Goal: Transaction & Acquisition: Purchase product/service

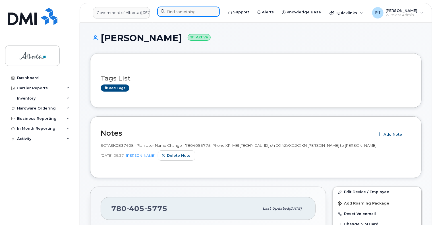
click at [182, 11] on input at bounding box center [188, 12] width 63 height 10
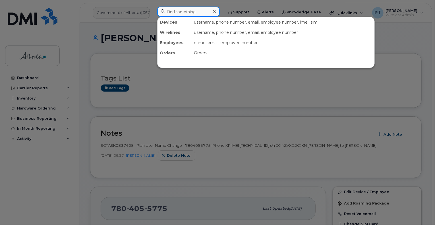
paste input "5873370627"
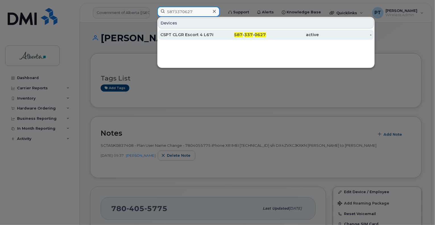
type input "5873370627"
click at [180, 33] on div "CSPT CLGR Escort 4 L678655" at bounding box center [186, 35] width 53 height 6
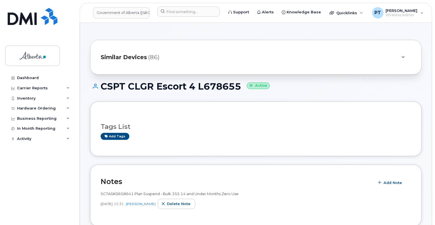
drag, startPoint x: 241, startPoint y: 86, endPoint x: 103, endPoint y: 86, distance: 138.0
click at [103, 86] on h1 "CSPT CLGR Escort 4 L678655 Active" at bounding box center [256, 86] width 332 height 10
copy h1 "CSPT CLGR Escort 4 L678655"
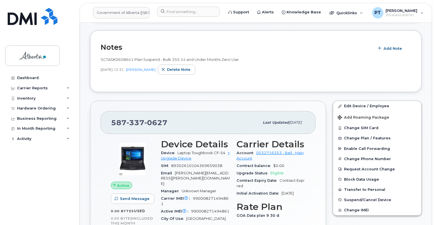
scroll to position [142, 0]
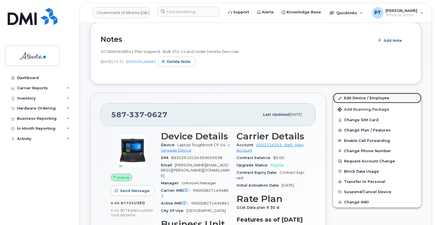
click at [354, 97] on link "Edit Device / Employee" at bounding box center [377, 98] width 88 height 10
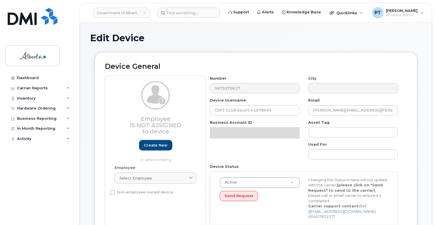
select select "4797682"
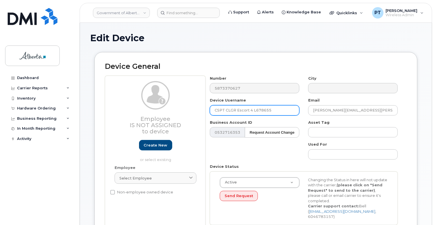
drag, startPoint x: 274, startPoint y: 111, endPoint x: 201, endPoint y: 110, distance: 72.8
click at [201, 110] on div "Employee Is not assigned to device Create new or select existing Employee Selec…" at bounding box center [256, 153] width 302 height 154
paste input "Hope Maitwe"
type input "Hope Maitwe"
drag, startPoint x: 376, startPoint y: 111, endPoint x: 287, endPoint y: 111, distance: 89.6
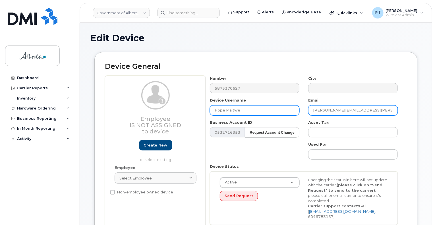
click at [287, 111] on div "Number 5873370627 City Device Username Hope Maitwe Email andrew.decoteau@gov.ab…" at bounding box center [304, 153] width 197 height 154
paste input "Hope.Maitwe"
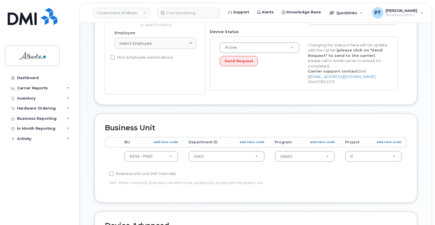
scroll to position [171, 0]
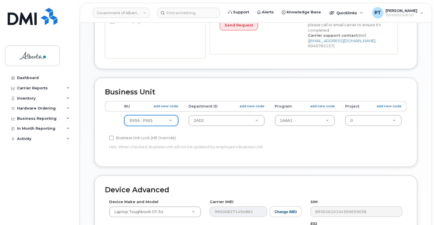
type input "Hope.Maitwe@gov.ab.ca"
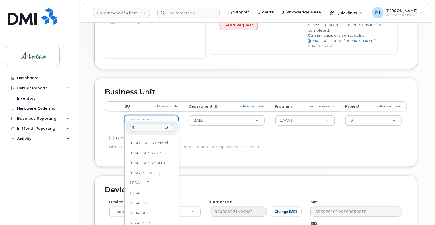
scroll to position [0, 0]
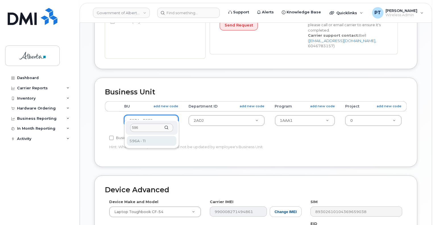
type input "596"
select select "4797729"
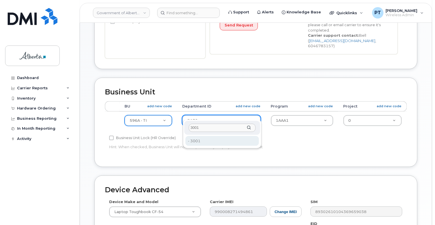
type input "3001"
drag, startPoint x: 195, startPoint y: 140, endPoint x: 298, endPoint y: 108, distance: 107.7
type input "4752727"
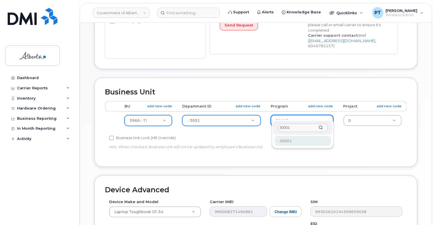
type input "30001"
type input "5644028"
type input "7"
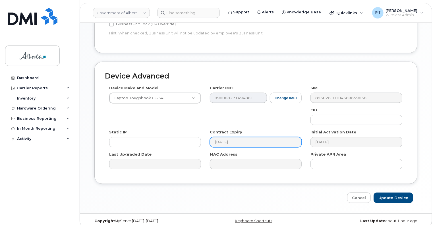
scroll to position [285, 0]
drag, startPoint x: 386, startPoint y: 192, endPoint x: 338, endPoint y: 180, distance: 49.4
click at [386, 193] on input "Update Device" at bounding box center [394, 198] width 40 height 11
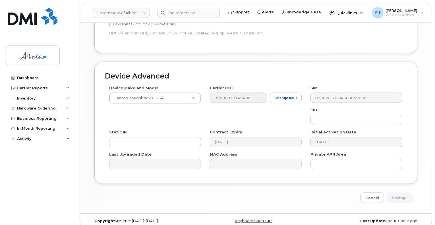
type input "Saving..."
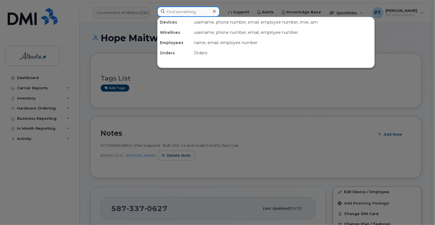
click at [182, 13] on input at bounding box center [188, 12] width 63 height 10
paste input "5873993865"
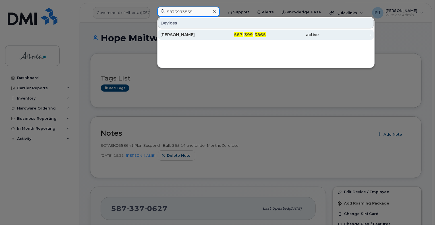
type input "5873993865"
click at [175, 34] on div "[PERSON_NAME]" at bounding box center [186, 35] width 53 height 6
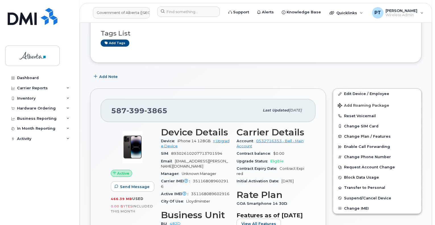
scroll to position [57, 0]
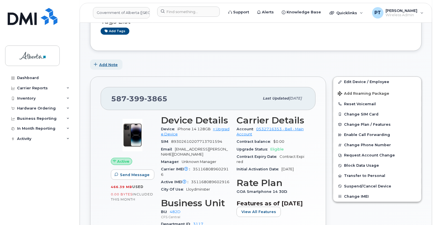
click at [112, 64] on span "Add Note" at bounding box center [108, 64] width 18 height 5
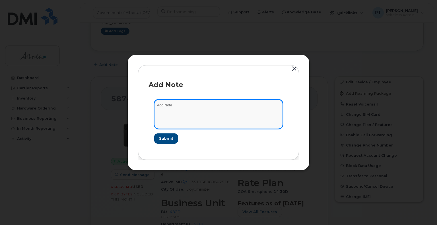
click at [180, 107] on textarea at bounding box center [218, 114] width 129 height 29
paste textarea "SCTASK0837452"
click at [228, 108] on textarea "SCTASK0837452 -" at bounding box center [218, 114] width 129 height 29
paste textarea "Plan User Name Change - 5873993865 iPhone 14 IMEI 351168089602916 s/n WM1Y9RJ7Y…"
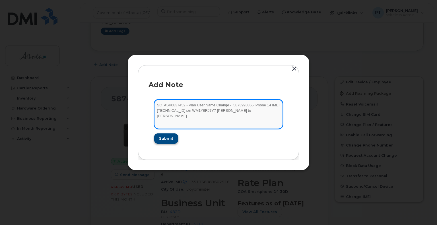
type textarea "SCTASK0837452 - Plan User Name Change - 5873993865 iPhone 14 IMEI 3511680896029…"
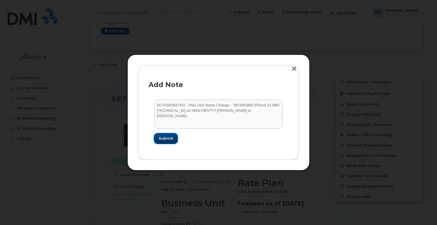
click at [161, 138] on span "Submit" at bounding box center [166, 138] width 14 height 5
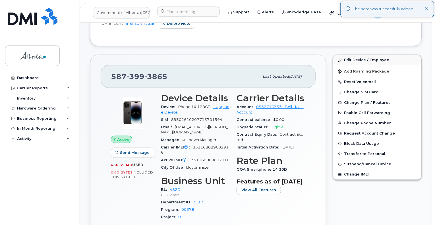
scroll to position [142, 0]
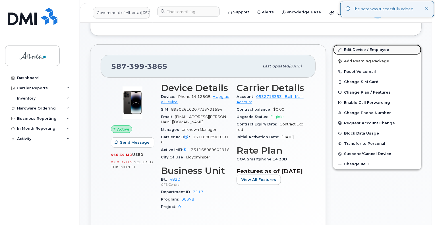
click at [355, 50] on link "Edit Device / Employee" at bounding box center [377, 50] width 88 height 10
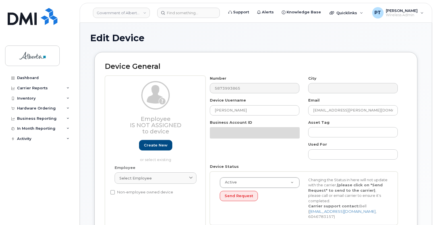
select select "4749742"
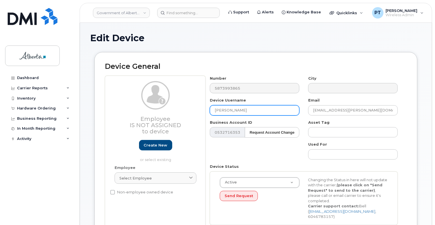
drag, startPoint x: 257, startPoint y: 107, endPoint x: 186, endPoint y: 107, distance: 71.7
click at [185, 107] on div "Employee Is not assigned to device Create new or select existing Employee Selec…" at bounding box center [256, 153] width 302 height 154
paste input "itz"
type input "[PERSON_NAME]"
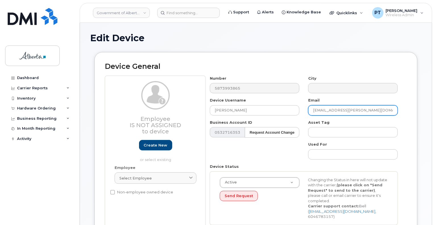
click at [371, 111] on input "hailee.roberts@gov.ab.ca" at bounding box center [353, 110] width 90 height 10
drag, startPoint x: 338, startPoint y: 110, endPoint x: 308, endPoint y: 115, distance: 30.5
click at [308, 115] on div "Email hailee.roberts@gov.ab.ca" at bounding box center [353, 107] width 98 height 18
paste input "Hailee Ritz"
click at [326, 111] on input "Hailee Ritz@gov.ab.ca" at bounding box center [353, 110] width 90 height 10
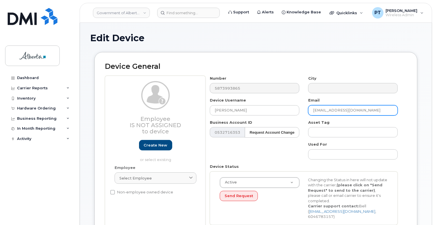
type input "Hailee.Ritz@gov.ab.ca"
click at [355, 124] on div "Asset Tag" at bounding box center [353, 129] width 98 height 18
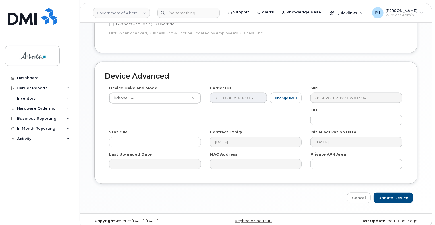
scroll to position [285, 0]
click at [395, 193] on input "Update Device" at bounding box center [394, 198] width 40 height 11
type input "Saving..."
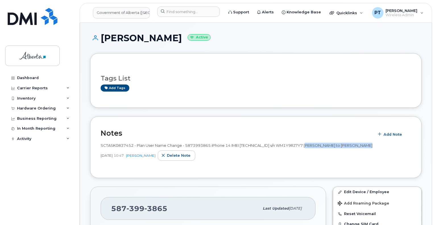
drag, startPoint x: 316, startPoint y: 146, endPoint x: 369, endPoint y: 147, distance: 52.6
click at [369, 147] on div "SCTASK0837452 - Plan User Name Change - 5873993865 iPhone 14 IMEI [TECHNICAL_ID…" at bounding box center [256, 145] width 311 height 5
copy span "[PERSON_NAME] to [PERSON_NAME]"
drag, startPoint x: 166, startPoint y: 209, endPoint x: 108, endPoint y: 209, distance: 58.3
click at [108, 209] on div "[PHONE_NUMBER] Last updated [DATE]" at bounding box center [208, 208] width 215 height 23
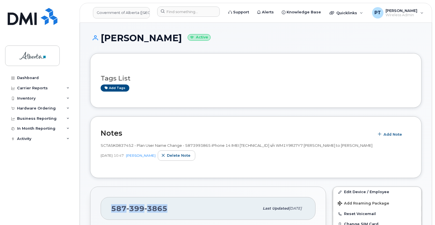
copy span "[PHONE_NUMBER]"
drag, startPoint x: 204, startPoint y: 13, endPoint x: 198, endPoint y: 12, distance: 5.5
click at [204, 13] on input at bounding box center [188, 12] width 63 height 10
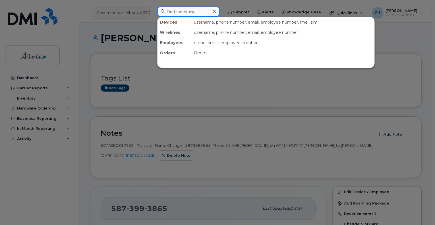
paste input "5873856271"
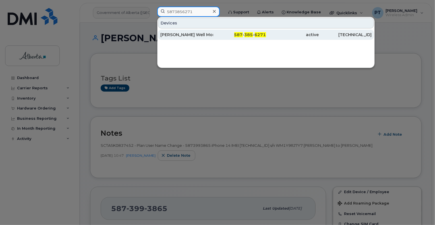
type input "5873856271"
click at [170, 35] on div "[PERSON_NAME] Well Mon Equip" at bounding box center [186, 35] width 53 height 6
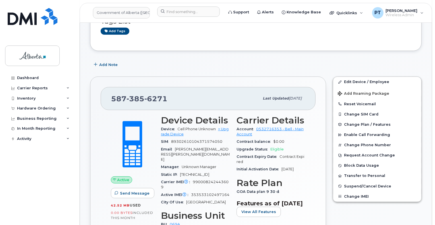
scroll to position [105, 0]
click at [200, 12] on input at bounding box center [188, 12] width 63 height 10
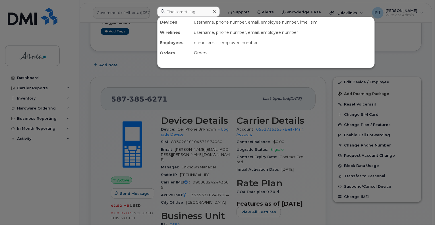
click at [199, 145] on div at bounding box center [217, 112] width 435 height 225
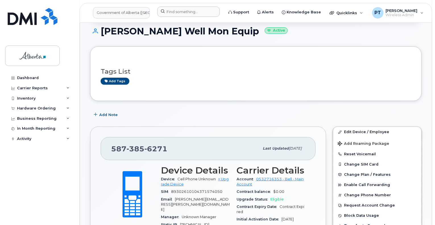
scroll to position [114, 0]
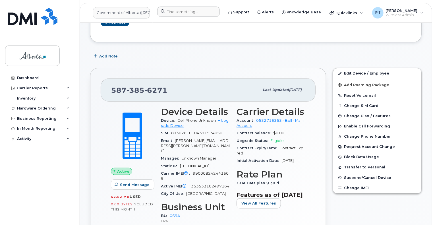
click at [200, 184] on span "353533102497164" at bounding box center [210, 186] width 38 height 4
copy span "353533102497164"
click at [204, 11] on input at bounding box center [188, 12] width 63 height 10
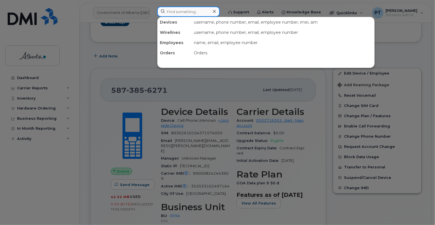
paste input "7804055775"
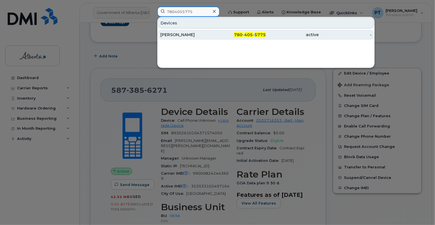
type input "7804055775"
click at [176, 35] on div "Jess Schlachter" at bounding box center [186, 35] width 53 height 6
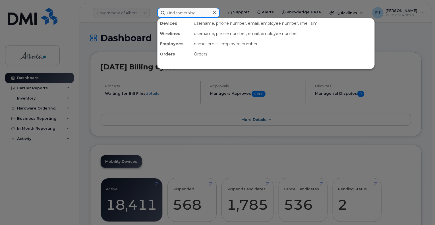
paste input "89302610104391032824"
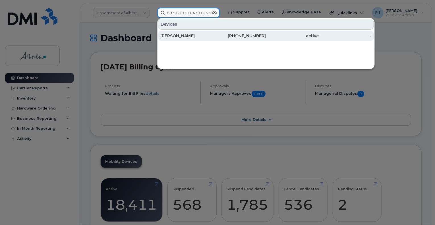
type input "89302610104391032824"
click at [178, 36] on div "James Rogan" at bounding box center [186, 36] width 53 height 6
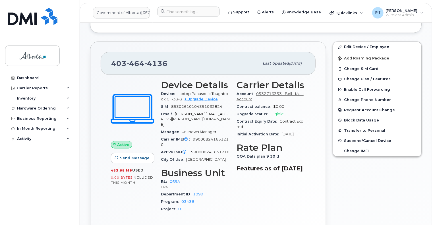
scroll to position [228, 0]
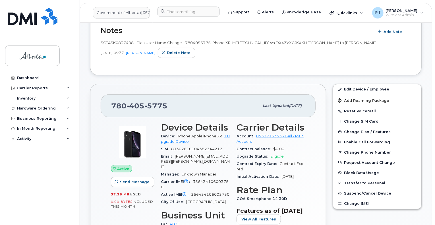
scroll to position [114, 0]
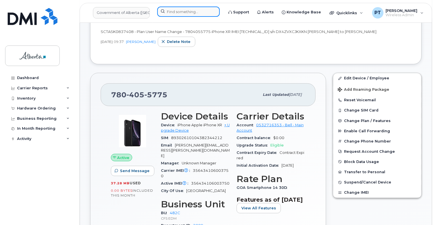
click at [189, 13] on input at bounding box center [188, 12] width 63 height 10
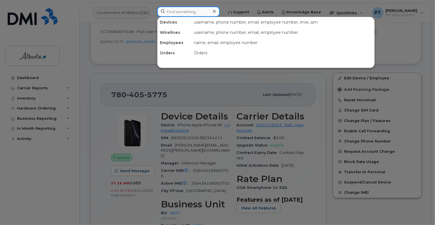
paste input "5873993865"
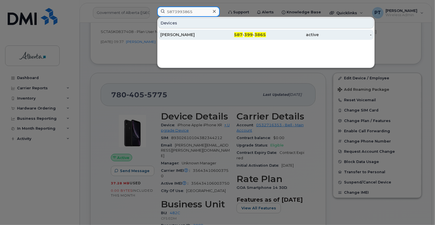
type input "5873993865"
click at [172, 37] on div "[PERSON_NAME]" at bounding box center [186, 35] width 53 height 6
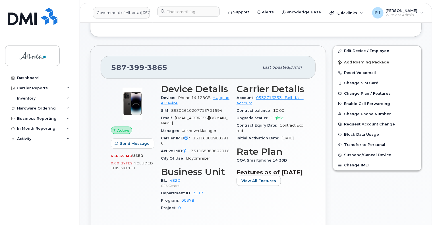
scroll to position [142, 0]
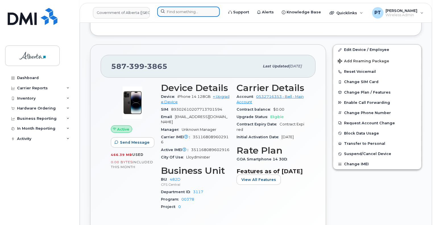
click at [174, 12] on input at bounding box center [188, 12] width 63 height 10
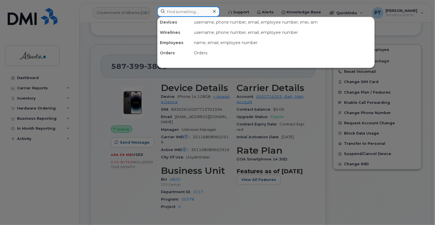
paste input "7803814745"
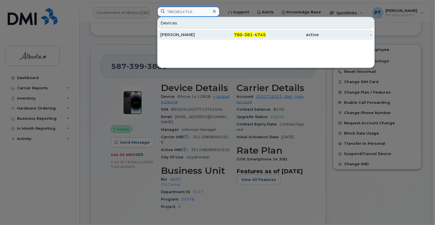
type input "7803814745"
click at [170, 35] on div "[PERSON_NAME]" at bounding box center [186, 35] width 53 height 6
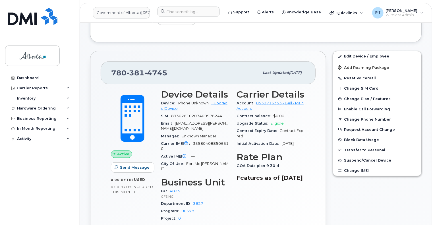
scroll to position [142, 0]
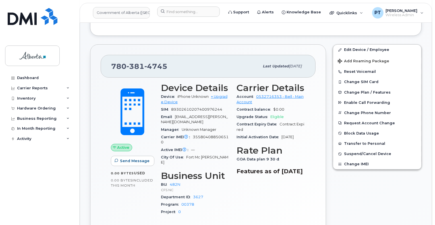
click at [28, 107] on div "Hardware Ordering" at bounding box center [36, 108] width 39 height 5
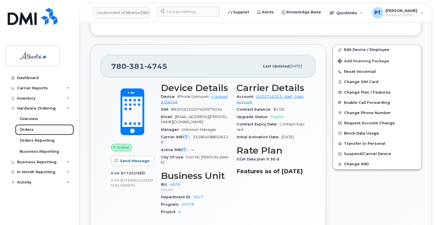
click at [24, 129] on div "Orders" at bounding box center [27, 129] width 14 height 5
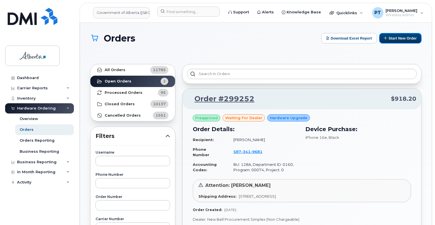
drag, startPoint x: 401, startPoint y: 40, endPoint x: 428, endPoint y: 60, distance: 33.7
click at [401, 40] on button "Start New Order" at bounding box center [401, 38] width 42 height 11
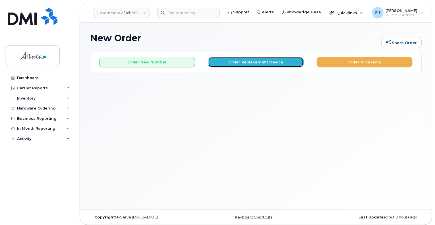
click at [232, 61] on button "Order Replacement Device" at bounding box center [256, 62] width 96 height 11
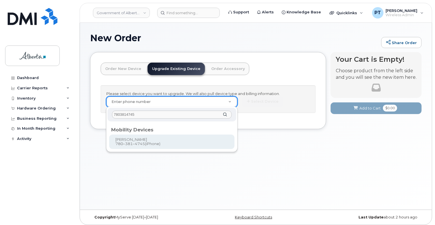
type input "7803814745"
type input "843204"
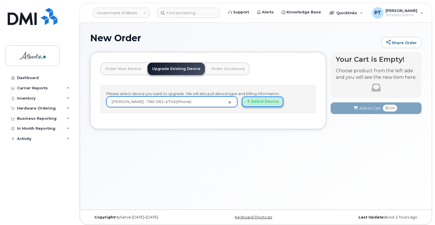
click at [264, 102] on button "Select Device" at bounding box center [263, 101] width 42 height 11
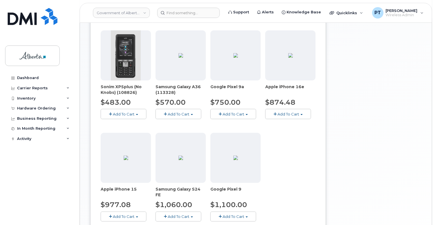
scroll to position [254, 0]
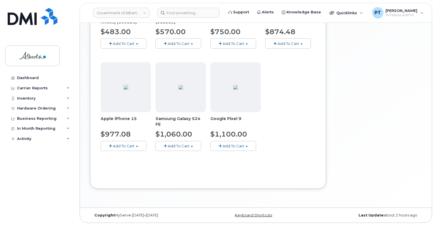
click at [126, 147] on span "Add To Cart" at bounding box center [124, 146] width 22 height 5
click at [130, 157] on span "Model Black 128 GB is available" at bounding box center [141, 156] width 59 height 5
click at [122, 146] on span "Add To Cart" at bounding box center [124, 146] width 22 height 5
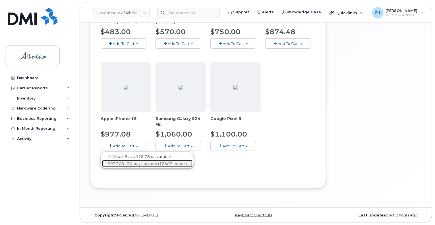
click at [119, 161] on link "$977.08 - 30-day upgrade (128GB model)" at bounding box center [147, 163] width 90 height 7
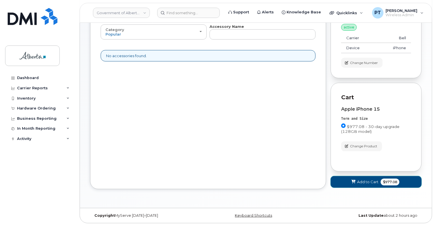
click at [361, 182] on span "Add to Cart" at bounding box center [367, 181] width 21 height 5
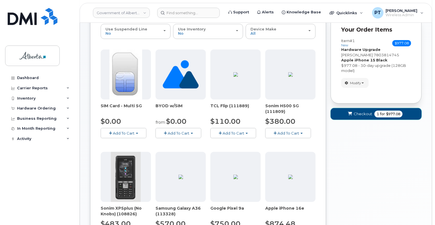
click at [358, 114] on span "Checkout" at bounding box center [363, 113] width 18 height 5
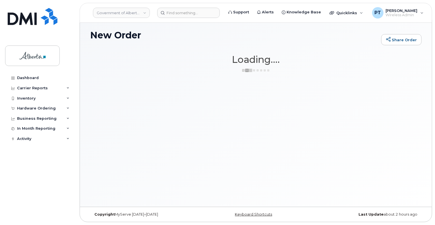
scroll to position [3, 0]
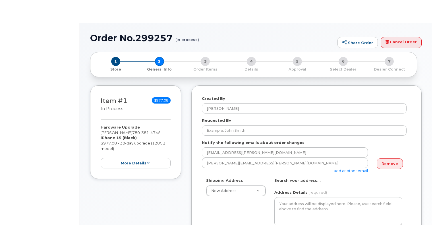
select select
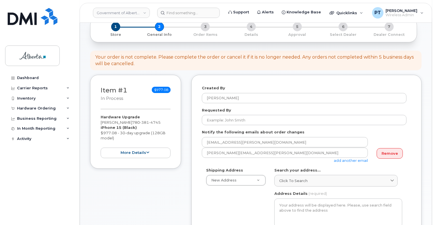
scroll to position [85, 0]
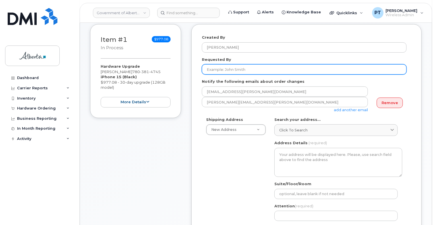
drag, startPoint x: 256, startPoint y: 71, endPoint x: 305, endPoint y: 80, distance: 50.6
click at [256, 71] on input "Requested By" at bounding box center [304, 69] width 205 height 10
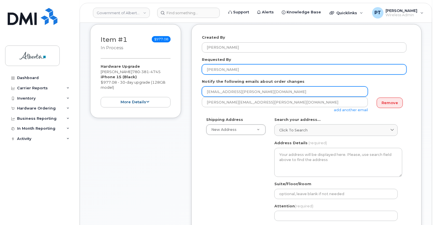
type input "[PERSON_NAME]"
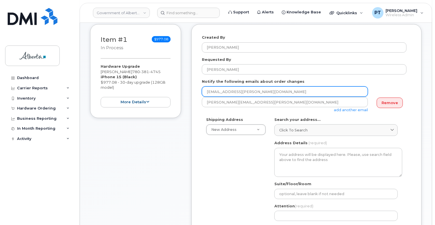
drag, startPoint x: 246, startPoint y: 92, endPoint x: 178, endPoint y: 90, distance: 68.9
click at [179, 92] on div "Item #1 in process $977.08 Hardware Upgrade [PERSON_NAME] [PHONE_NUMBER] iPhone…" at bounding box center [256, 196] width 332 height 345
paste input "[PERSON_NAME].[PERSON_NAME]"
type input "[PERSON_NAME][EMAIL_ADDRESS][PERSON_NAME][DOMAIN_NAME]"
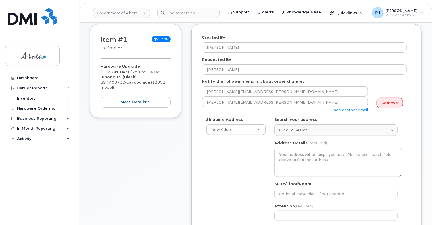
click at [354, 110] on link "add another email" at bounding box center [351, 110] width 34 height 5
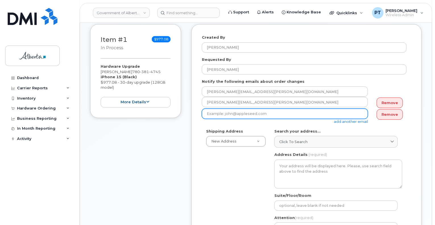
click at [231, 114] on input "email" at bounding box center [285, 114] width 166 height 10
paste input "[PERSON_NAME][EMAIL_ADDRESS][PERSON_NAME][DOMAIN_NAME]"
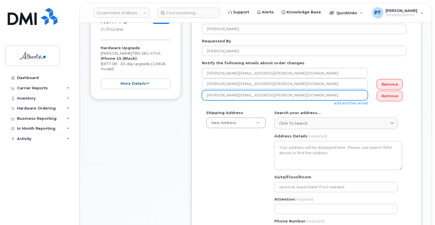
scroll to position [114, 0]
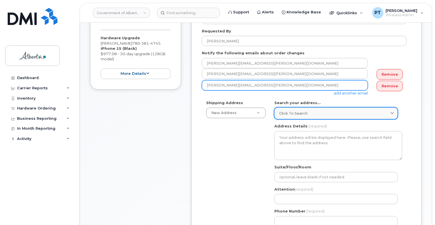
type input "[PERSON_NAME][EMAIL_ADDRESS][PERSON_NAME][DOMAIN_NAME]"
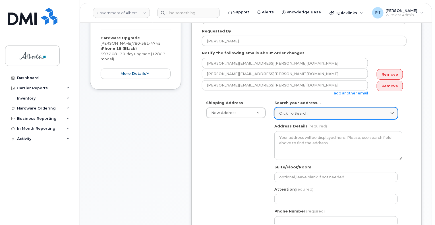
click at [316, 112] on div "Click to search" at bounding box center [336, 113] width 114 height 5
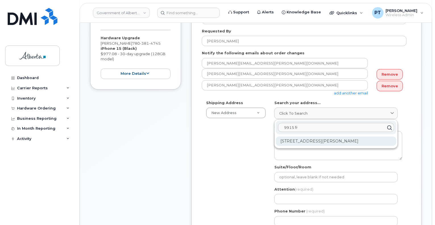
type input "9915 fr"
click at [324, 141] on div "[STREET_ADDRESS][PERSON_NAME]" at bounding box center [336, 141] width 121 height 9
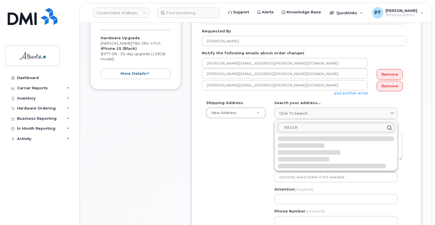
select select
type textarea "[STREET_ADDRESS][PERSON_NAME]"
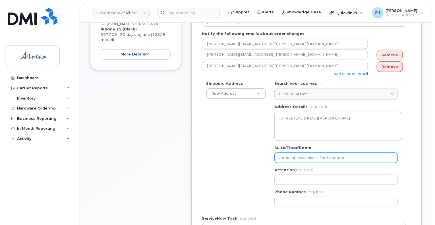
scroll to position [142, 0]
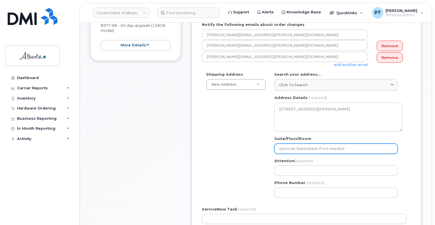
click at [300, 148] on input "Suite/Floor/Room" at bounding box center [336, 149] width 123 height 10
select select
type input "8"
select select
type input "8t"
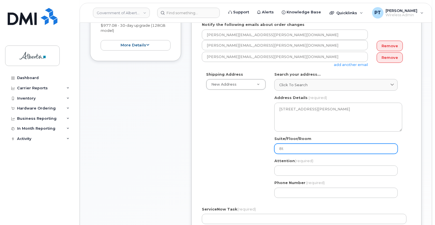
select select
type input "8th"
select select
type input "8th Floor"
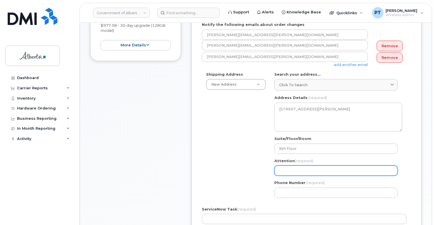
click at [318, 174] on input "Attention (required)" at bounding box center [336, 171] width 123 height 10
paste input "[PERSON_NAME]"
select select
type input "[PERSON_NAME]"
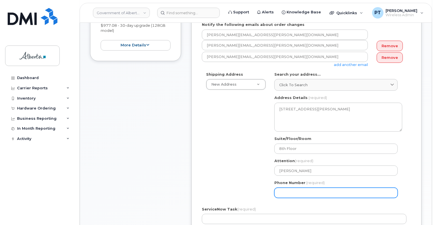
click at [297, 193] on input "Phone Number" at bounding box center [336, 193] width 123 height 10
paste input "7807437416"
select select
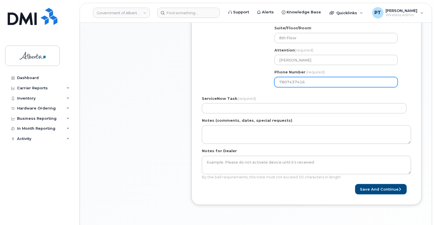
scroll to position [256, 0]
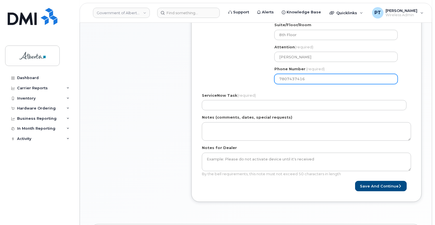
type input "7807437416"
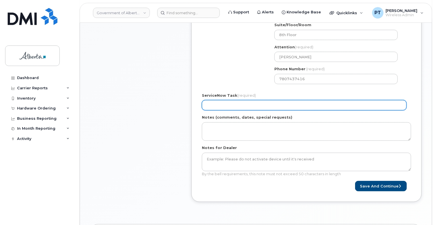
click at [247, 102] on input "ServiceNow Task (required)" at bounding box center [304, 105] width 205 height 10
paste input "SCTASK0835278"
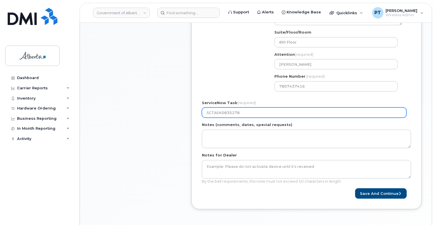
scroll to position [313, 0]
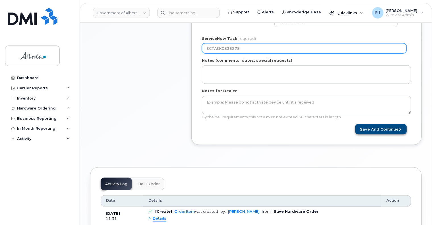
type input "SCTASK0835278"
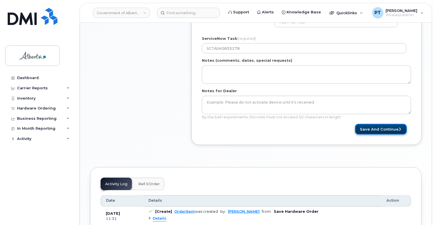
click at [381, 131] on button "Save and Continue" at bounding box center [381, 129] width 52 height 11
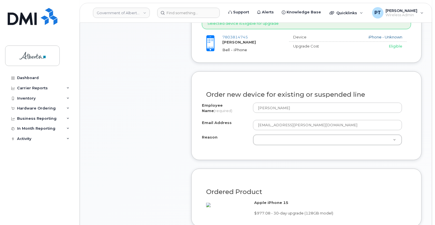
scroll to position [285, 0]
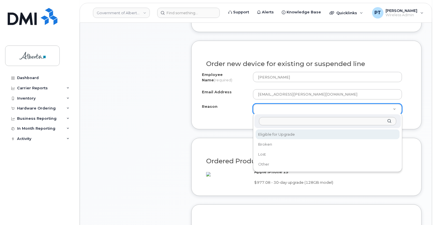
select select "eligible_for_upgrade"
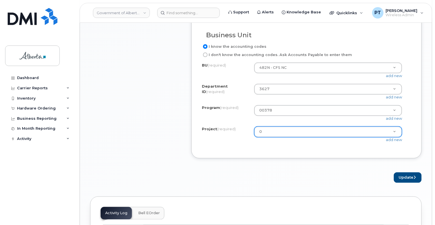
scroll to position [512, 0]
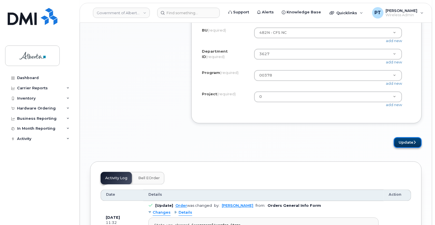
click at [403, 148] on button "Update" at bounding box center [408, 142] width 28 height 11
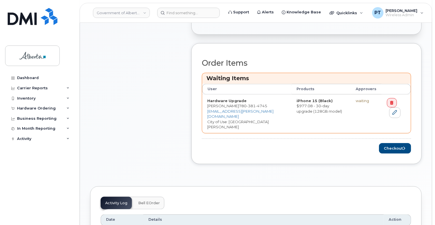
scroll to position [256, 0]
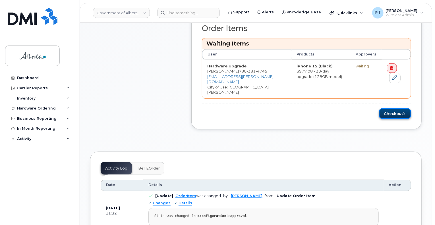
click at [393, 108] on button "Checkout" at bounding box center [395, 113] width 32 height 11
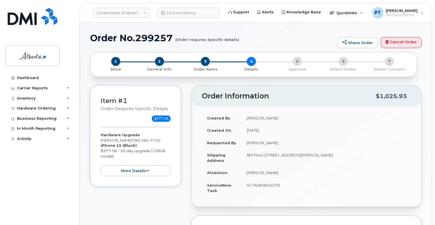
select select
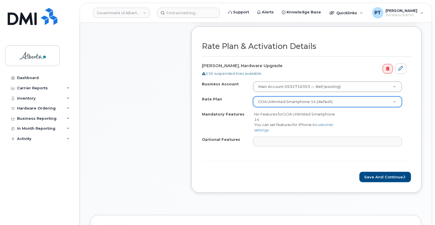
scroll to position [199, 0]
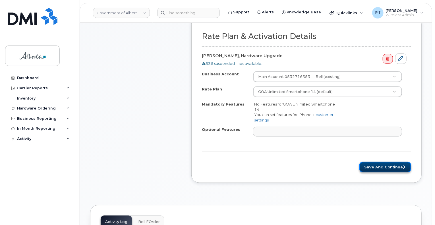
click at [375, 167] on button "Save and Continue" at bounding box center [386, 167] width 52 height 11
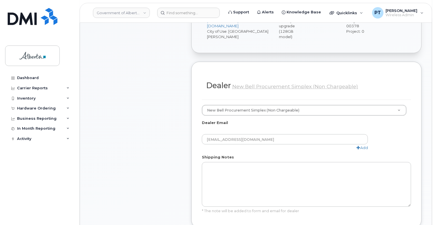
scroll to position [370, 0]
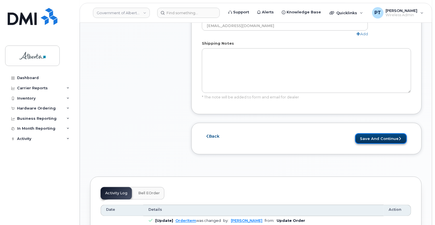
click at [376, 133] on button "Save and Continue" at bounding box center [381, 138] width 52 height 11
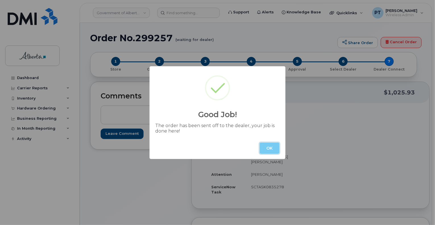
drag, startPoint x: 268, startPoint y: 147, endPoint x: 418, endPoint y: 188, distance: 155.0
click at [269, 147] on button "OK" at bounding box center [270, 148] width 20 height 11
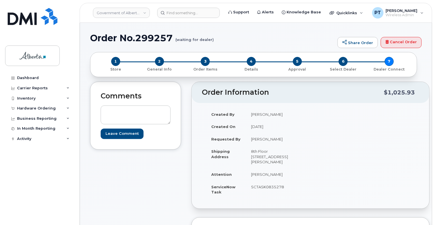
click at [154, 36] on h1 "Order No.299257 (waiting for dealer)" at bounding box center [212, 38] width 245 height 10
copy h1 "299257"
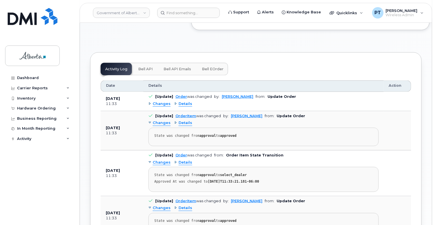
scroll to position [313, 0]
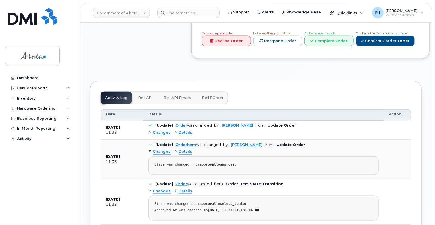
click at [145, 96] on span "Bell API" at bounding box center [145, 98] width 15 height 5
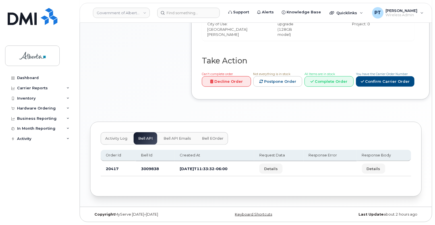
scroll to position [260, 0]
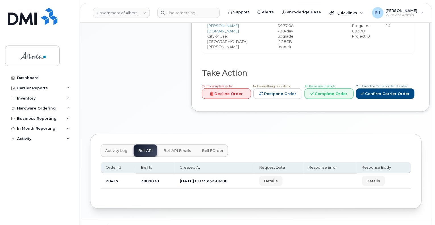
click at [150, 174] on td "3009838" at bounding box center [155, 181] width 39 height 15
copy td "3009838"
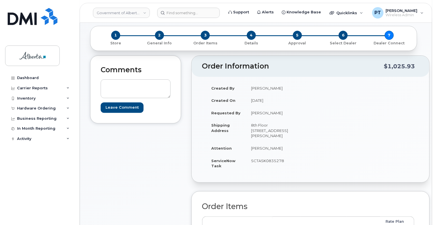
scroll to position [0, 0]
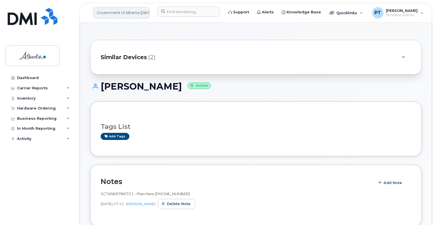
scroll to position [228, 0]
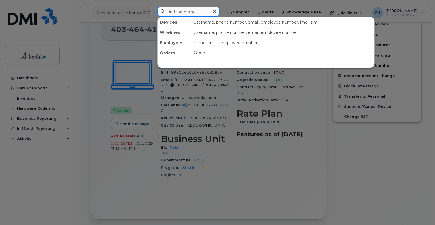
drag, startPoint x: 178, startPoint y: 13, endPoint x: 55, endPoint y: 58, distance: 131.0
click at [178, 13] on input at bounding box center [188, 12] width 63 height 10
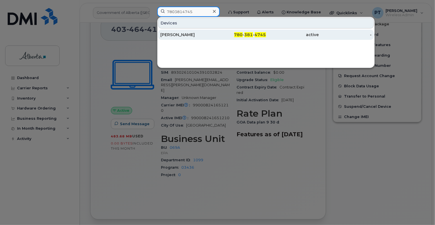
type input "7803814745"
click at [180, 36] on div "[PERSON_NAME]" at bounding box center [186, 35] width 53 height 6
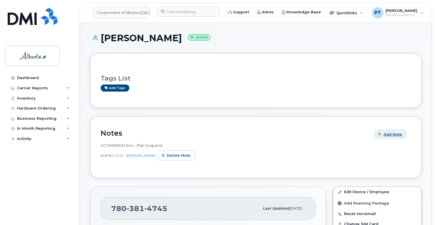
click at [392, 132] on span "Add Note" at bounding box center [393, 134] width 18 height 5
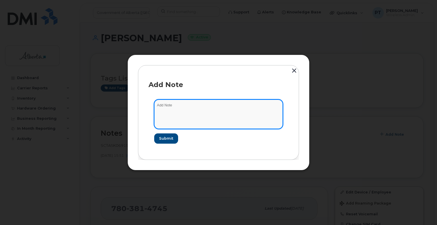
click at [170, 106] on textarea at bounding box center [218, 114] width 129 height 29
paste textarea "SCTASK0835278 7803814745 DO NOT DELETE THIS NUMBER - BEING REASSIGNED to [PERSO…"
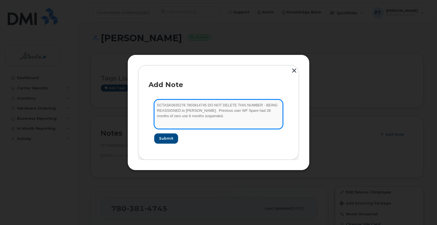
click at [203, 117] on textarea "SCTASK0835278 7803814745 DO NOT DELETE THIS NUMBER - BEING REASSIGNED to [PERSO…" at bounding box center [218, 114] width 129 height 29
paste textarea "Order 299257 Bell 3009838"
click at [183, 104] on textarea "SCTASK0835278 7803814745 DO NOT DELETE THIS NUMBER - BEING REASSIGNED to [PERSO…" at bounding box center [218, 114] width 129 height 29
click at [182, 105] on textarea "SCTASK0835278 7803814745 DO NOT DELETE THIS NUMBER - BEING REASSIGNED to [PERSO…" at bounding box center [218, 114] width 129 height 29
paste textarea "Device Plan New"
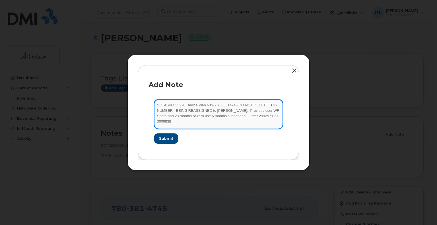
click at [268, 118] on textarea "SCTASK0835278 Device Plan New - 7803814745 DO NOT DELETE THIS NUMBER - BEING RE…" at bounding box center [218, 114] width 129 height 29
type textarea "SCTASK0835278 Device Plan New - 7803814745 DO NOT DELETE THIS NUMBER - BEING RE…"
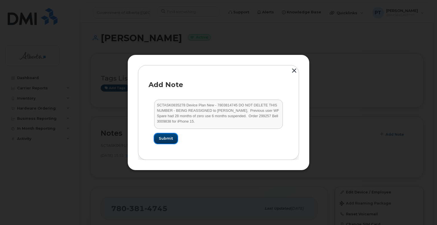
click at [168, 139] on span "Submit" at bounding box center [166, 138] width 14 height 5
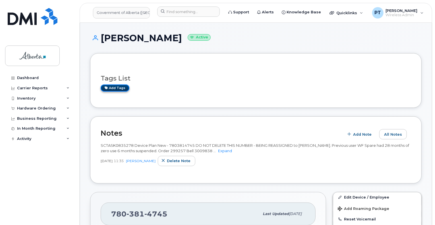
click at [117, 88] on link "Add tags" at bounding box center [115, 88] width 29 height 7
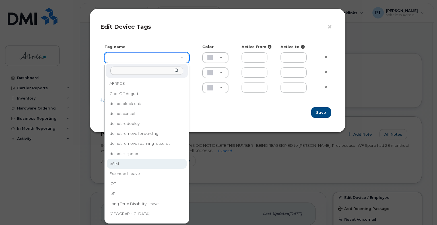
drag, startPoint x: 114, startPoint y: 163, endPoint x: 114, endPoint y: 159, distance: 4.6
type input "eSIM"
type input "D6CDC1"
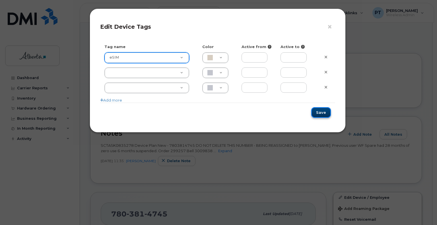
click at [321, 114] on button "Save" at bounding box center [321, 112] width 20 height 11
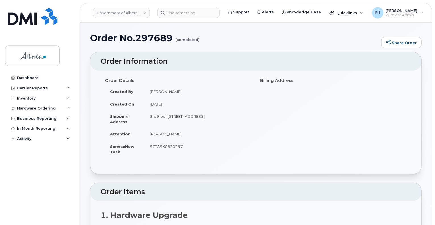
click at [172, 147] on td "SCTASK0820297" at bounding box center [198, 149] width 107 height 18
copy td "SCTASK0820297"
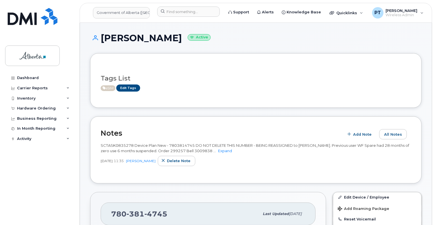
click at [275, 179] on div "Notes Add Note All Notes SCTASK0835278 Device Plan New - 7803814745 DO NOT DELE…" at bounding box center [256, 149] width 332 height 67
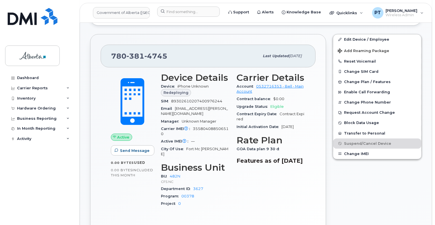
scroll to position [171, 0]
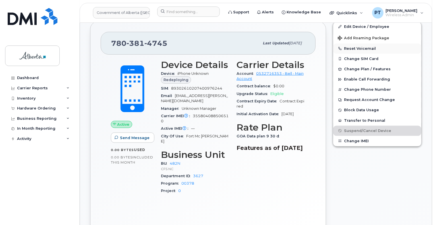
click at [347, 48] on button "Reset Voicemail" at bounding box center [377, 49] width 88 height 10
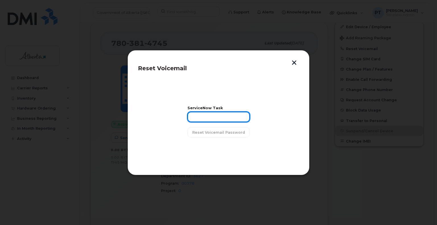
click at [196, 118] on input "text" at bounding box center [219, 117] width 62 height 10
paste input "SCTASK0835278"
type input "SCTASK0835278"
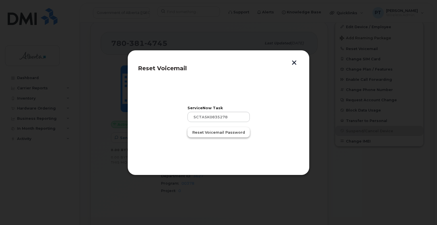
click at [223, 133] on span "Reset Voicemail Password" at bounding box center [218, 132] width 53 height 5
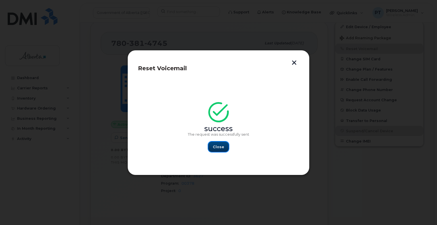
click at [222, 148] on span "Close" at bounding box center [218, 146] width 11 height 5
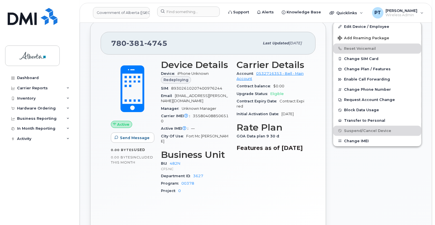
click at [195, 208] on div "Active Send Message 0.00 Bytes  used 0.00 Bytes  included this month Device Det…" at bounding box center [208, 140] width 215 height 170
